Goal: Check status: Check status

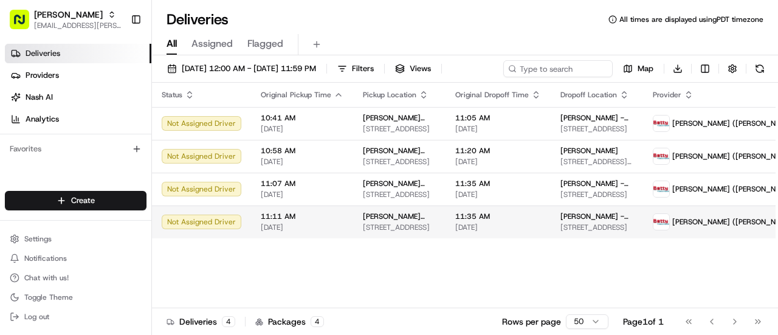
click at [433, 224] on td "Starbird Chicken - South San Francisco 988 El Camino Real, South San Francisco,…" at bounding box center [399, 221] width 92 height 33
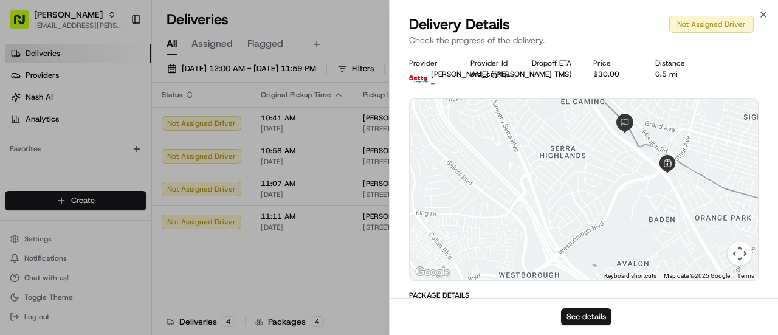
scroll to position [182, 0]
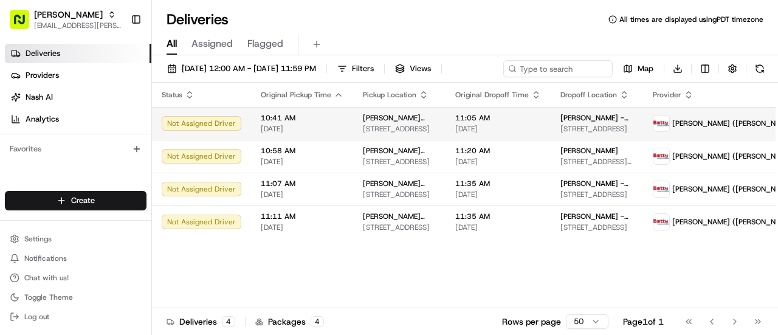
click at [561, 119] on span "Kaiser - South San Francisco" at bounding box center [596, 118] width 73 height 10
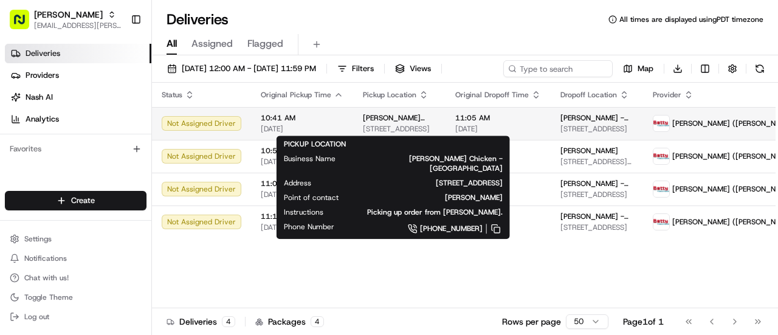
click at [391, 124] on span "[STREET_ADDRESS]" at bounding box center [399, 129] width 73 height 10
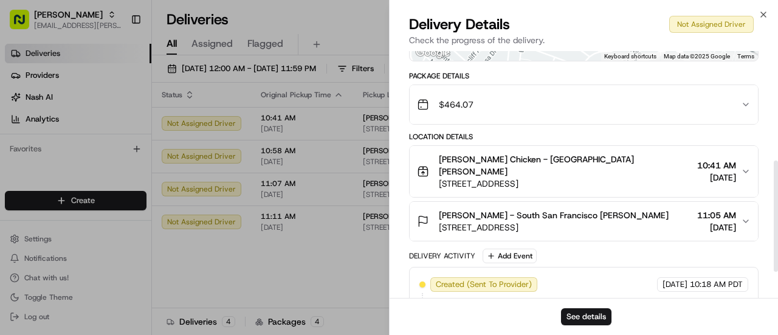
scroll to position [243, 0]
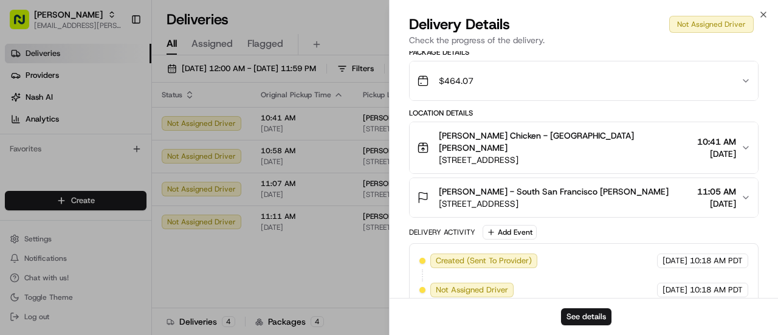
click at [742, 193] on icon "button" at bounding box center [746, 198] width 10 height 10
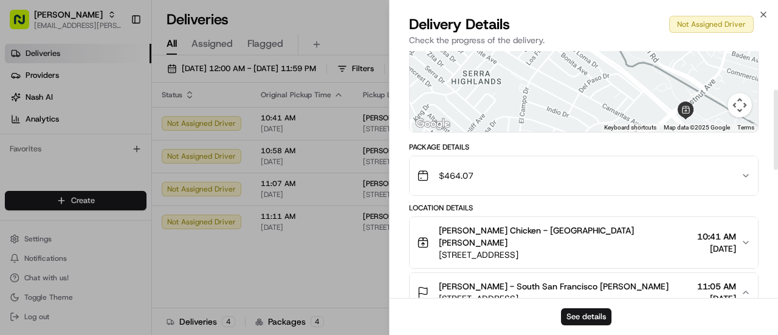
scroll to position [0, 0]
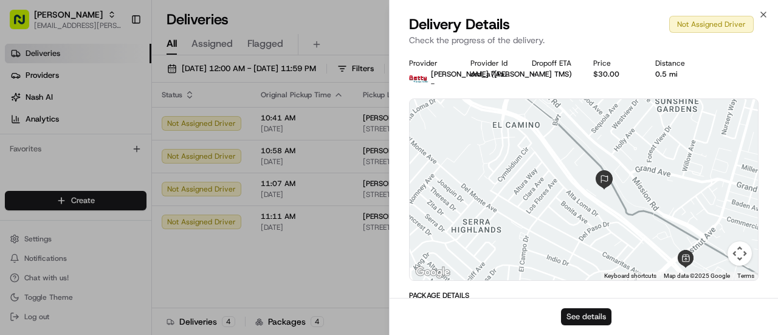
click at [600, 310] on button "See details" at bounding box center [586, 316] width 50 height 17
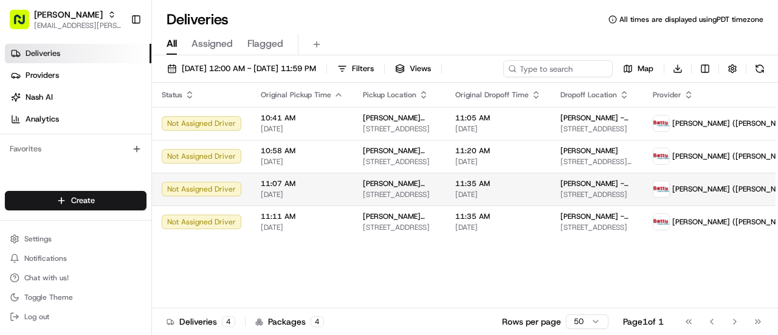
click at [519, 188] on div "11:35 AM 08/21/2025" at bounding box center [498, 189] width 86 height 21
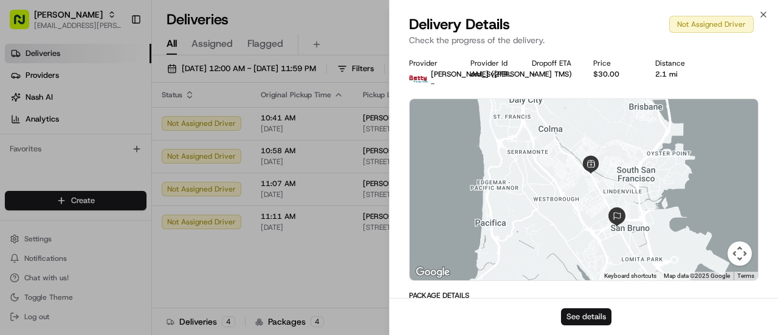
click at [603, 316] on button "See details" at bounding box center [586, 316] width 50 height 17
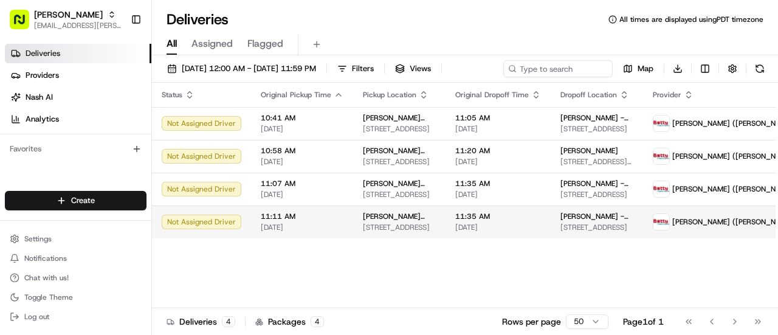
click at [510, 228] on span "[DATE]" at bounding box center [498, 227] width 86 height 10
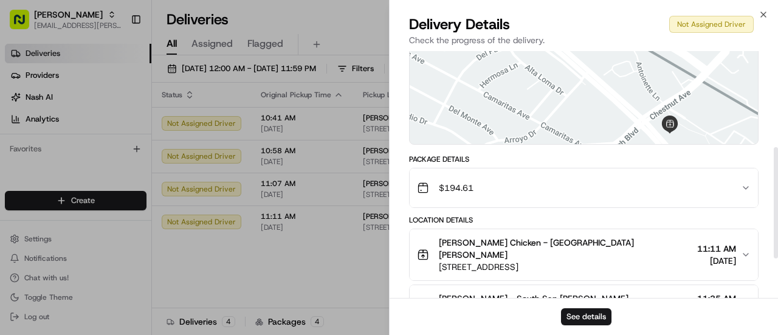
scroll to position [303, 0]
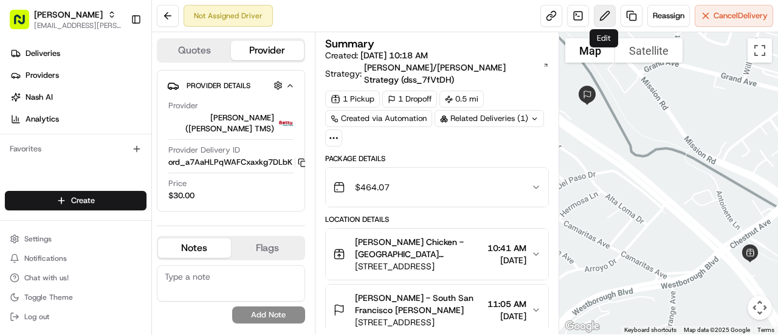
click at [607, 16] on button at bounding box center [605, 16] width 22 height 22
